Goal: Information Seeking & Learning: Compare options

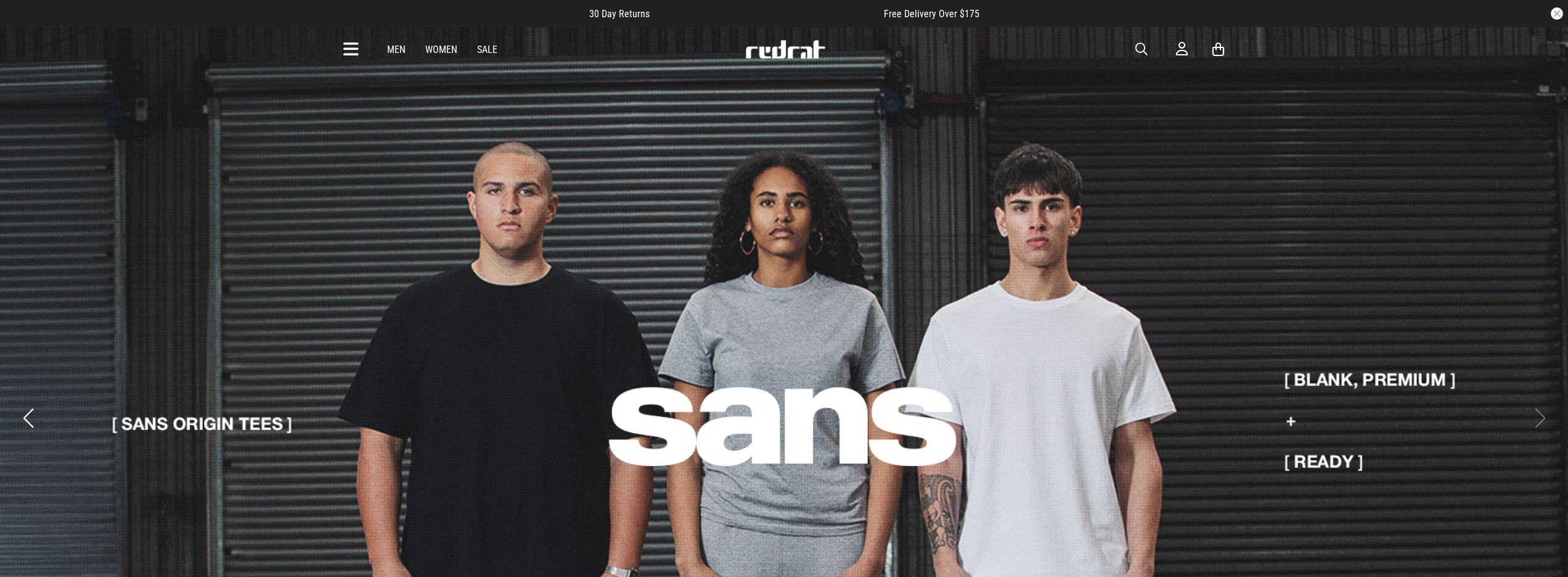
click at [1557, 11] on button "button" at bounding box center [1557, 13] width 12 height 12
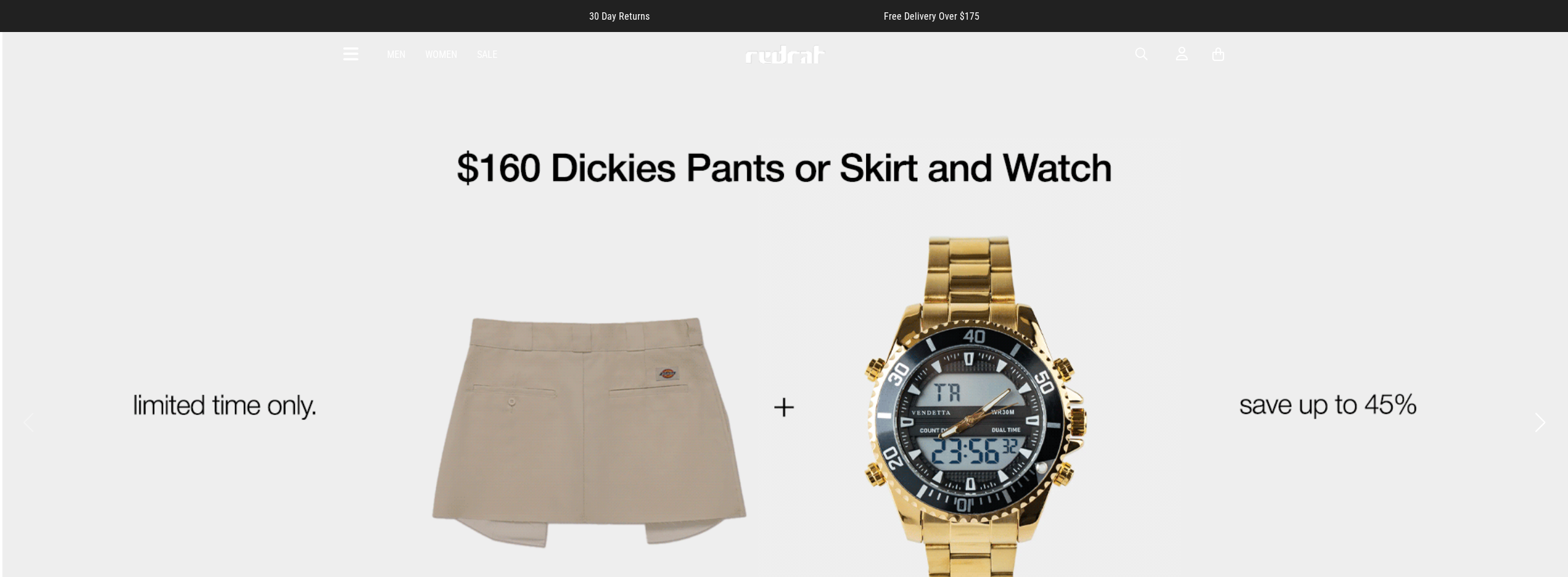
click at [1144, 49] on span "button" at bounding box center [1141, 54] width 12 height 15
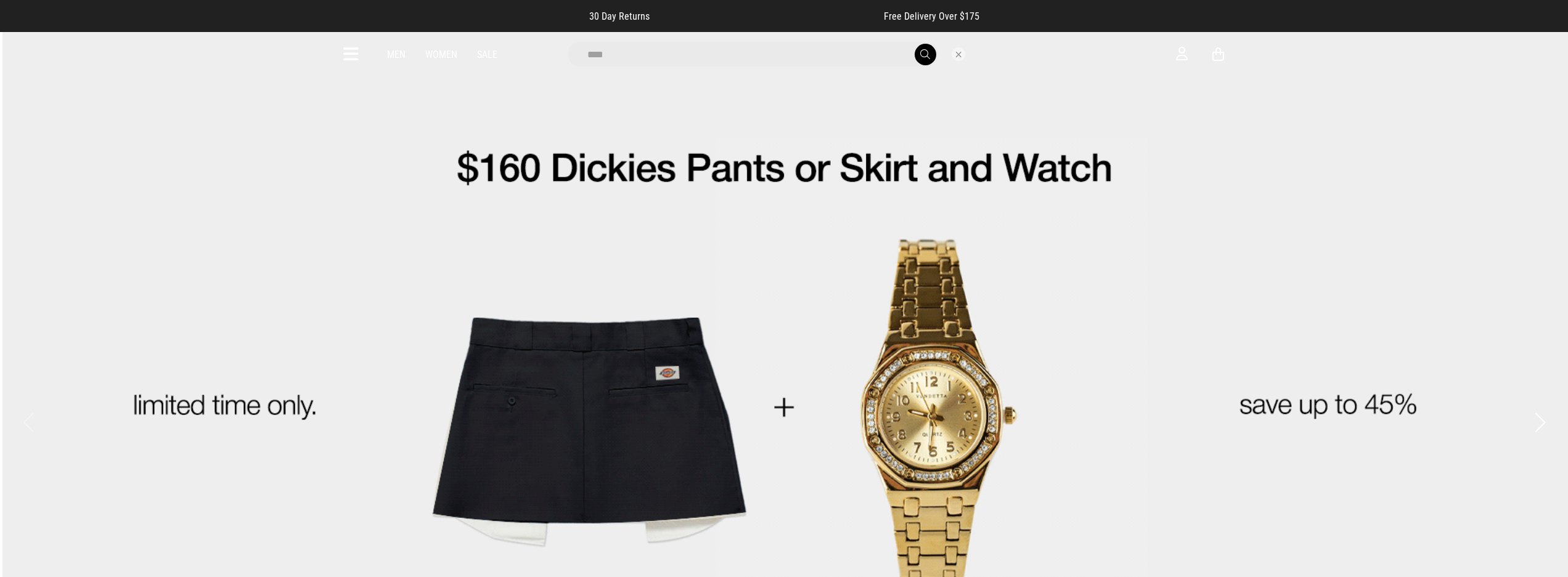
type input "****"
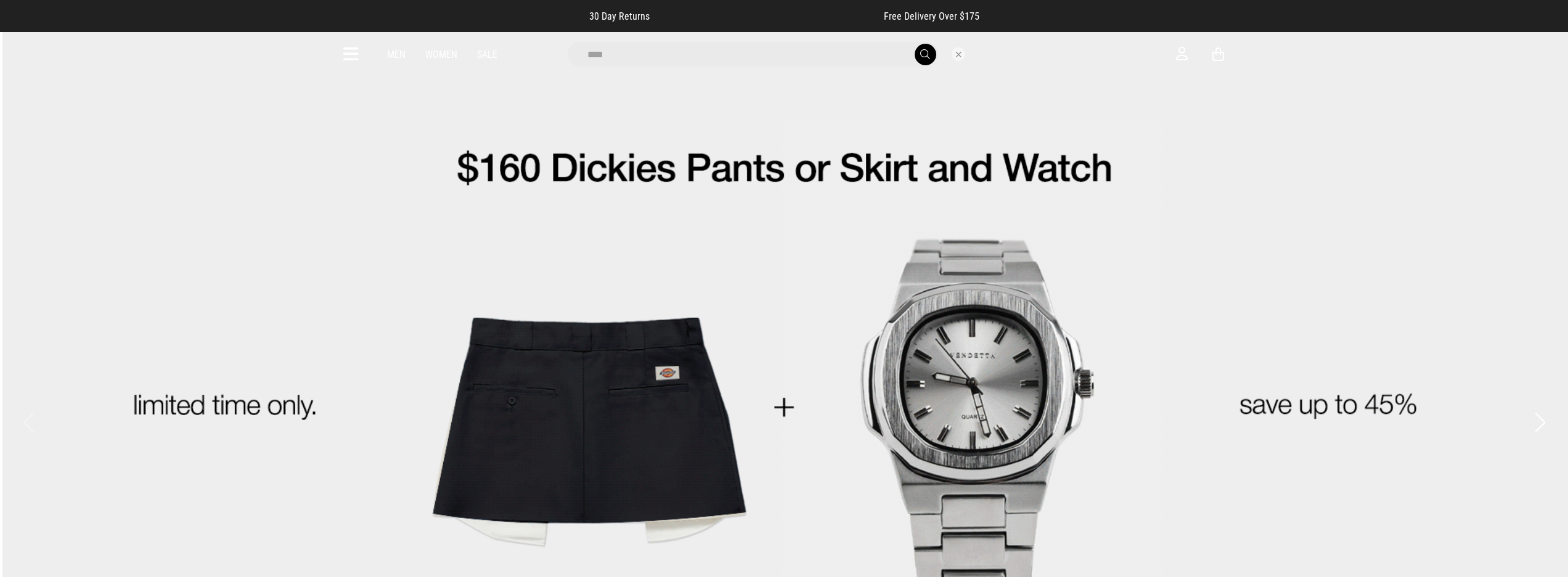
click at [924, 54] on button "submit" at bounding box center [925, 54] width 22 height 22
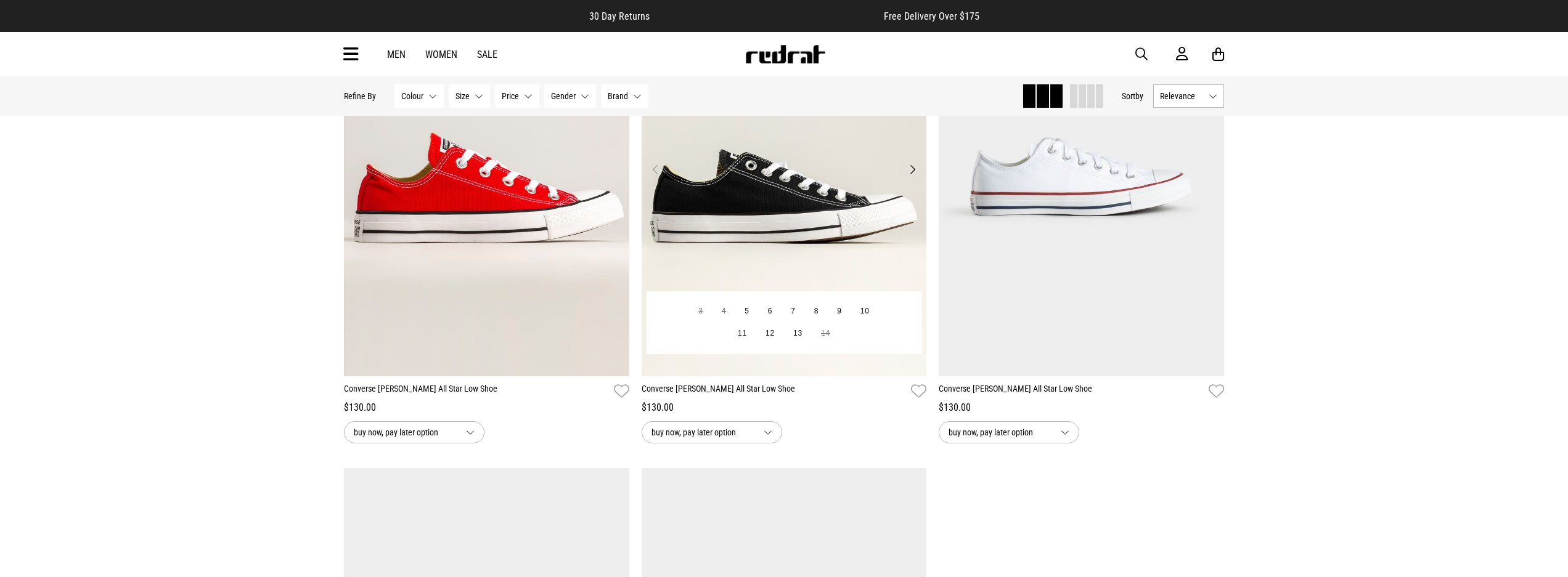
scroll to position [228, 0]
click at [757, 235] on img at bounding box center [784, 176] width 285 height 399
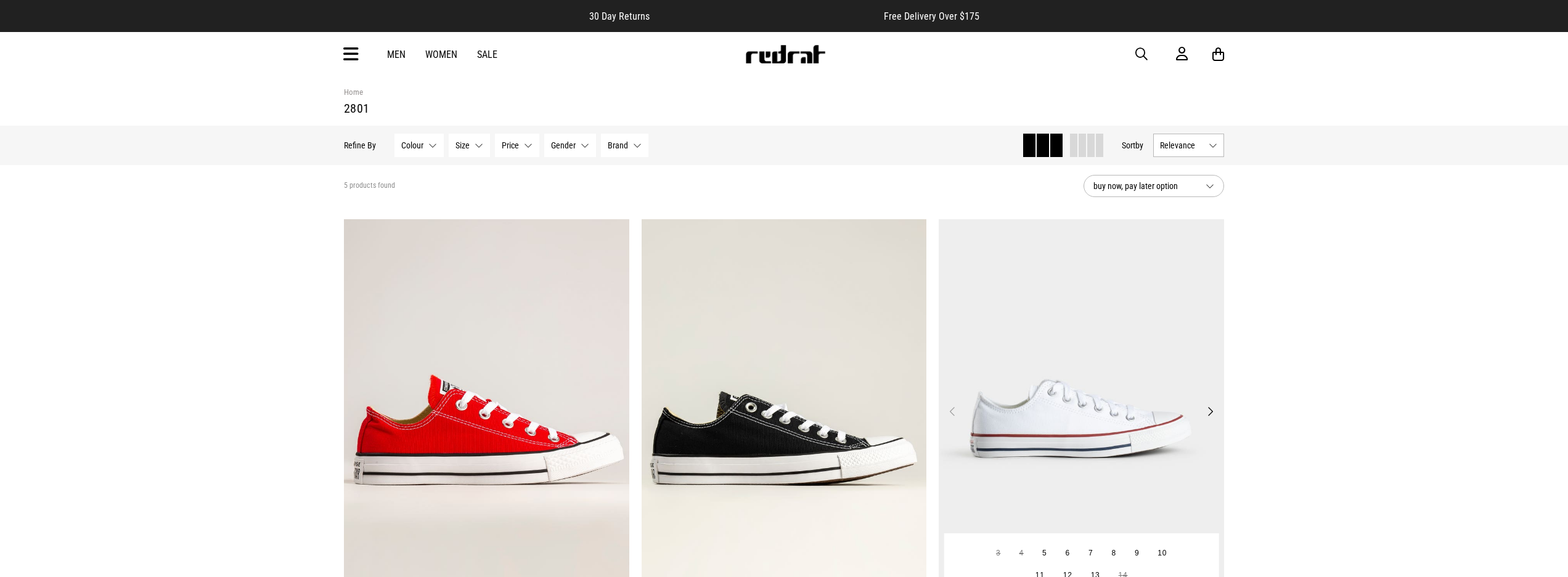
scroll to position [-1, 0]
click at [1104, 349] on img at bounding box center [1081, 419] width 285 height 399
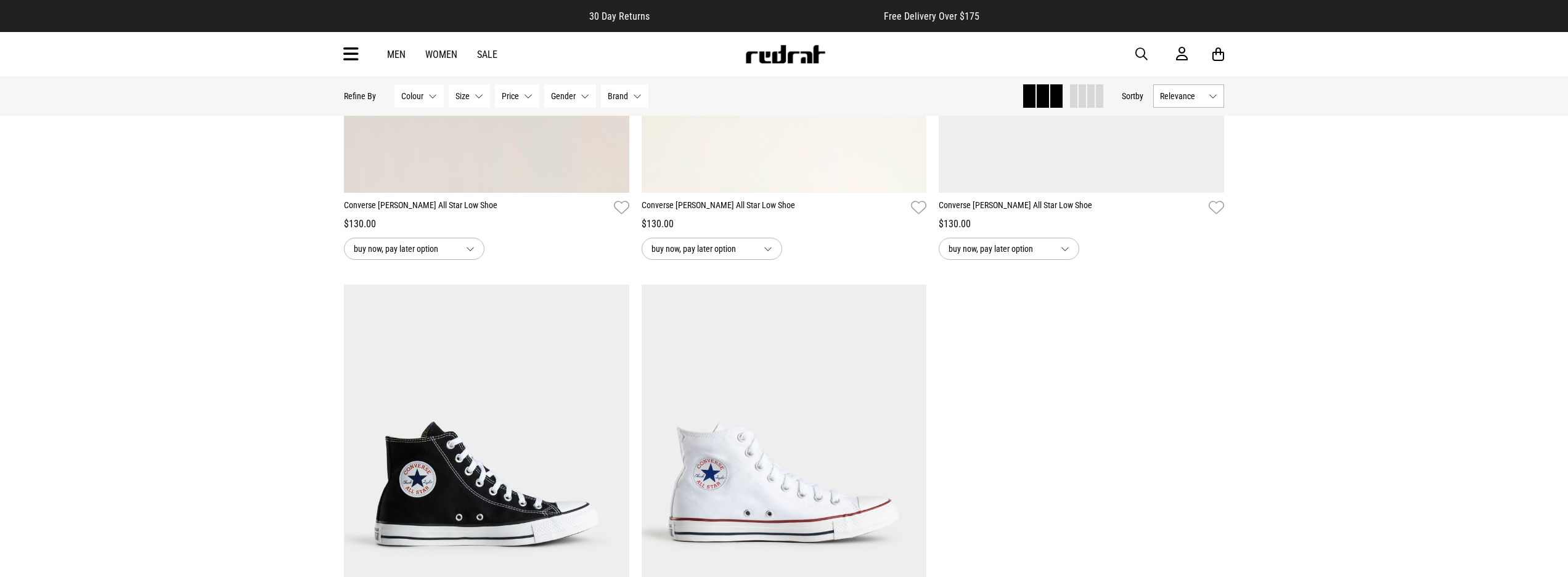
scroll to position [425, 0]
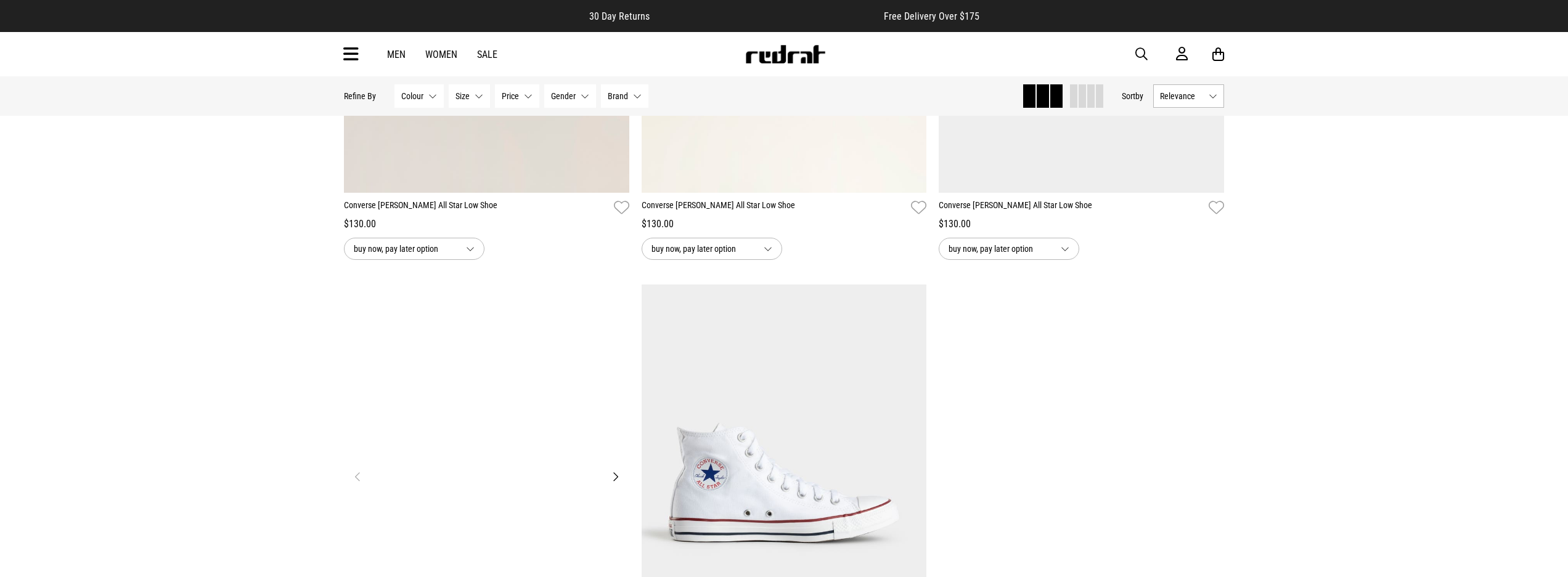
click at [545, 398] on img at bounding box center [487, 484] width 285 height 399
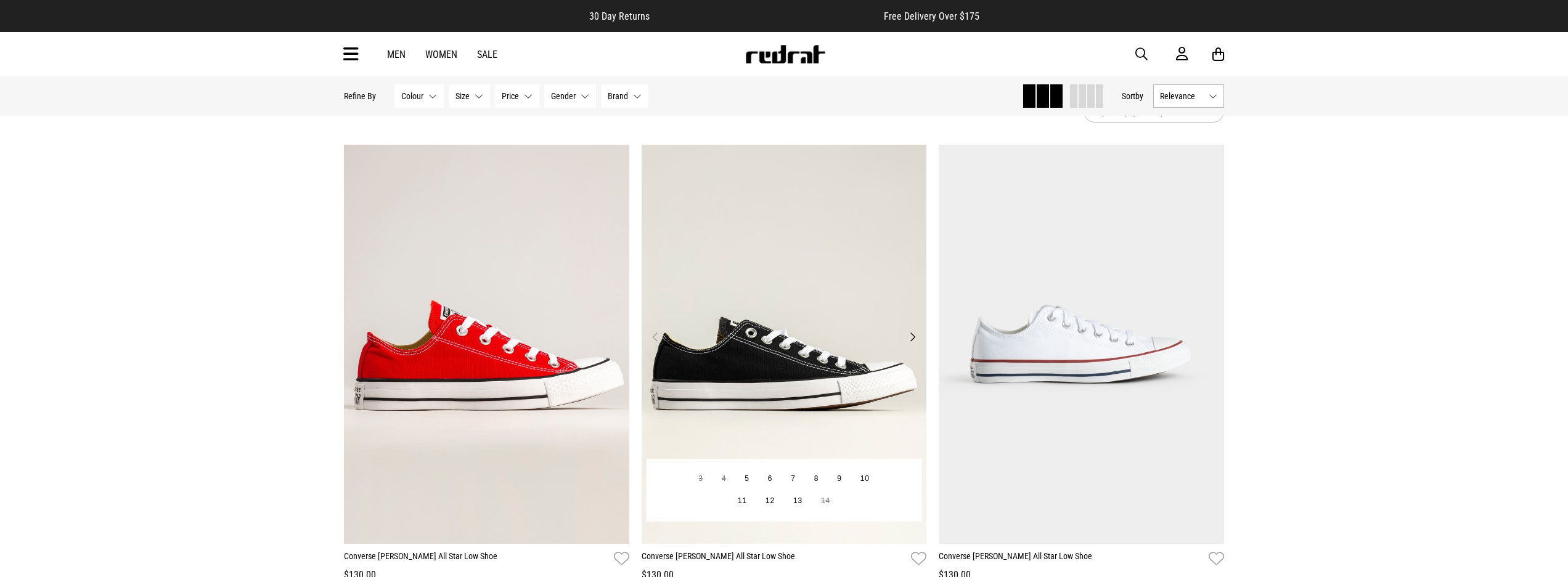
click at [754, 318] on img at bounding box center [784, 345] width 285 height 399
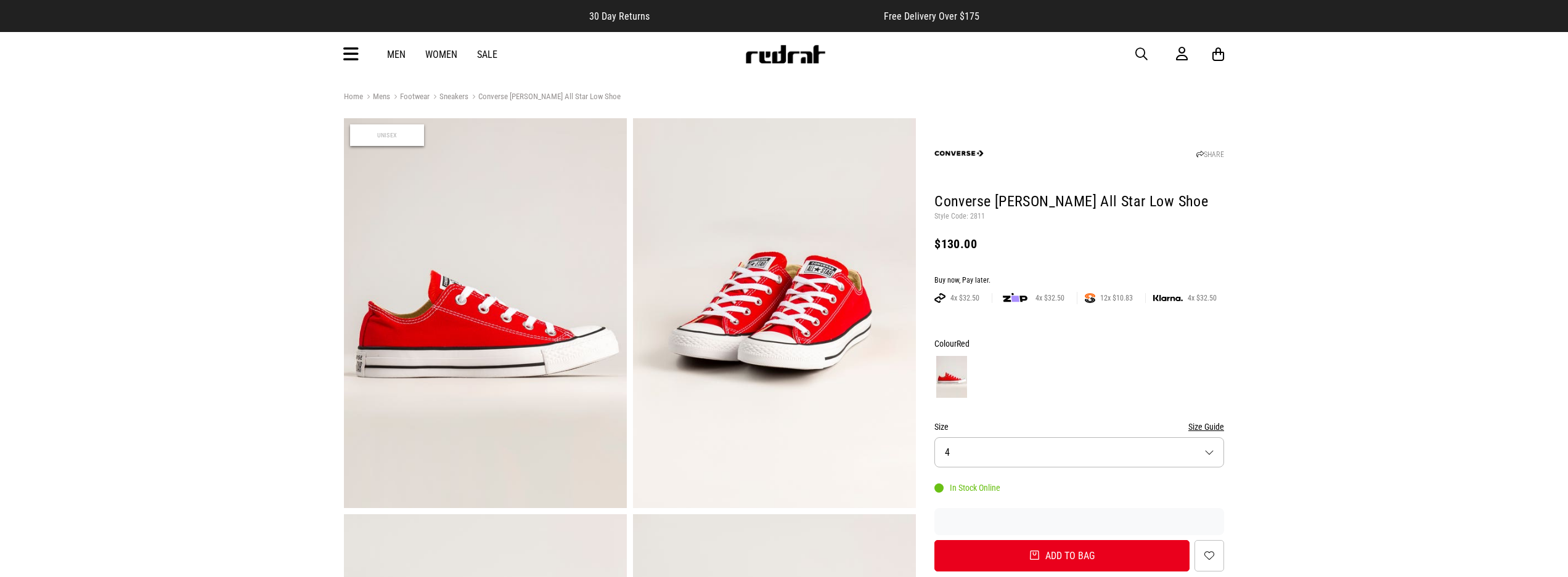
click at [1141, 56] on span "button" at bounding box center [1141, 54] width 12 height 15
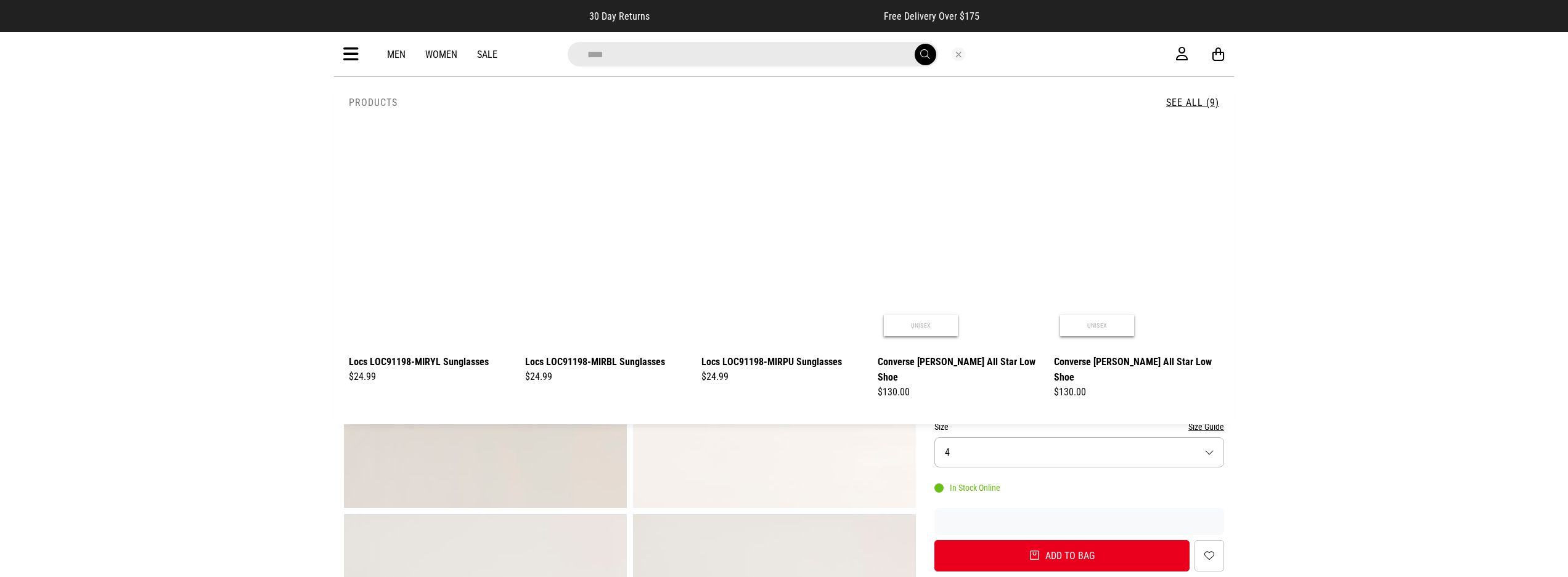
type input "****"
click at [924, 54] on button "submit" at bounding box center [925, 54] width 22 height 22
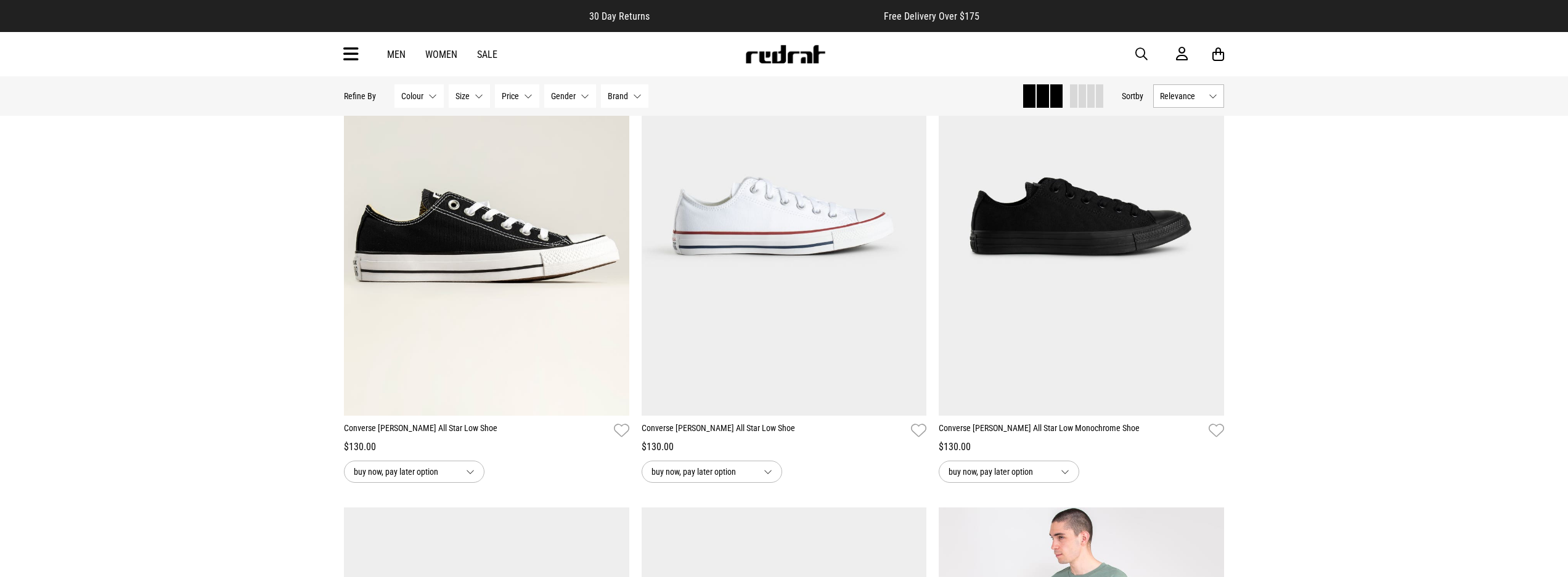
scroll to position [675, 0]
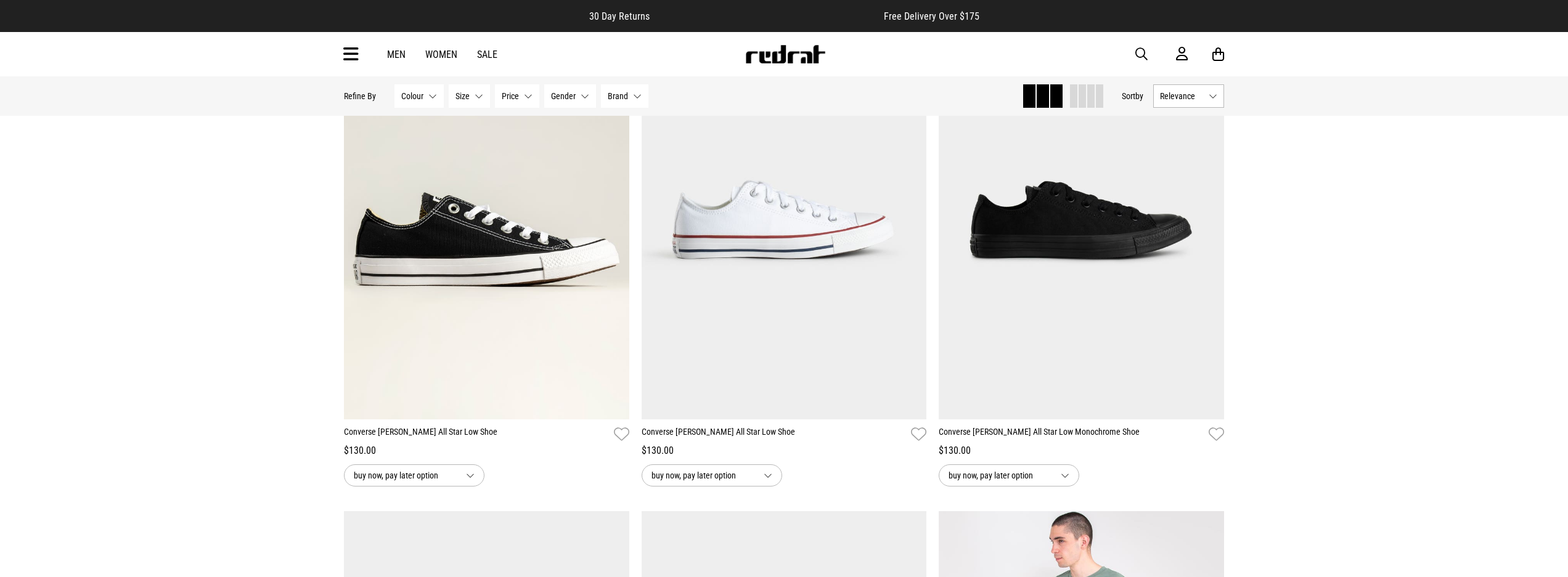
click at [788, 51] on img at bounding box center [785, 54] width 81 height 18
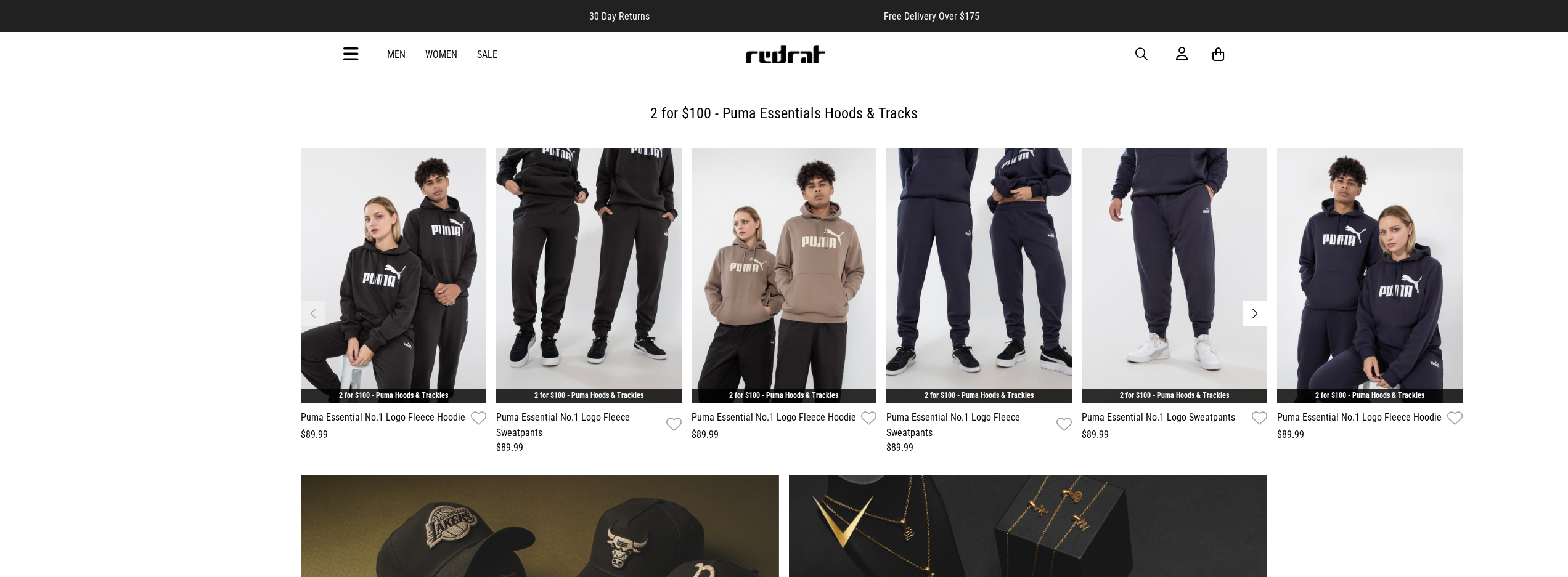
scroll to position [765, 0]
